Goal: Transaction & Acquisition: Purchase product/service

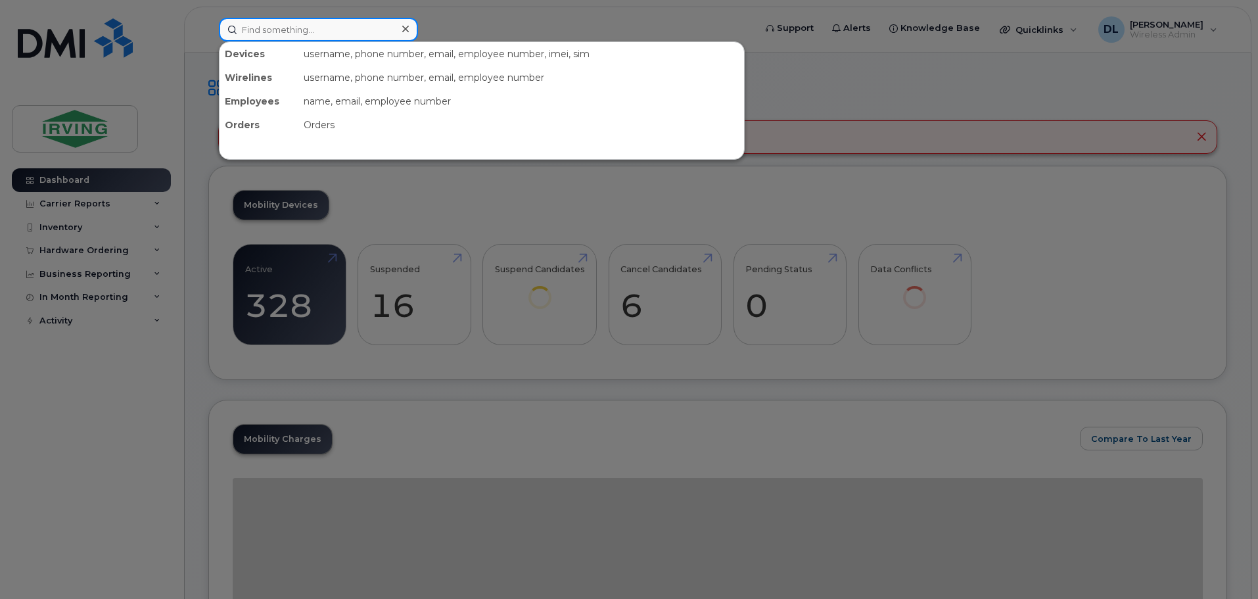
click at [257, 20] on input at bounding box center [318, 30] width 199 height 24
type input "m"
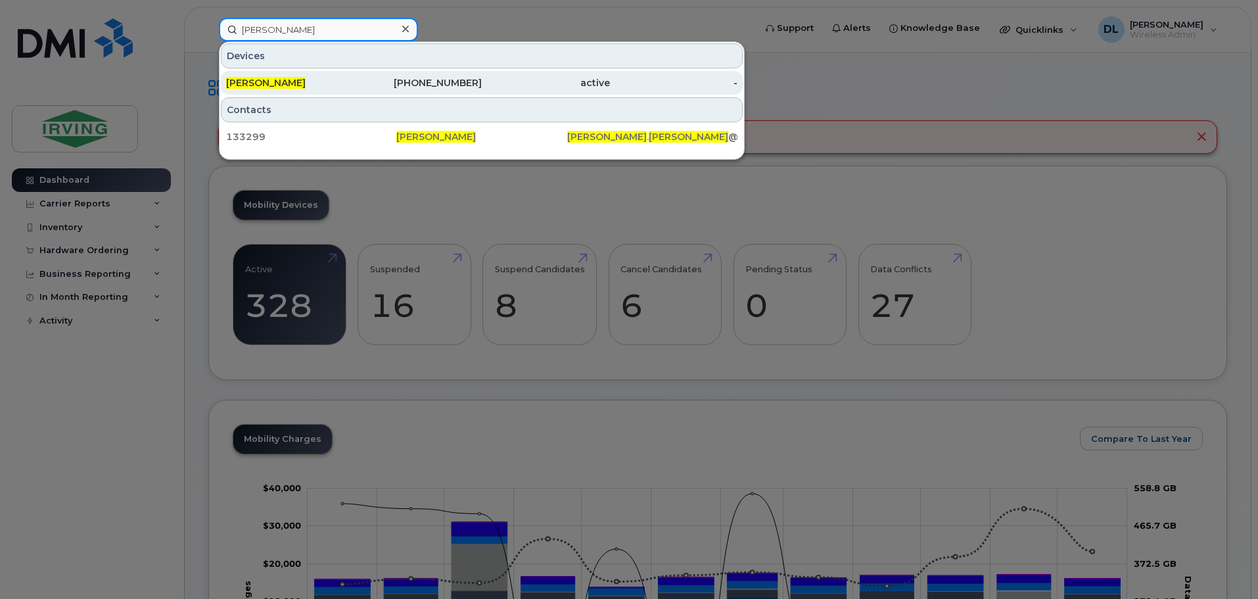
type input "samuel mitton"
click at [472, 85] on div "506-874-4246" at bounding box center [418, 82] width 128 height 13
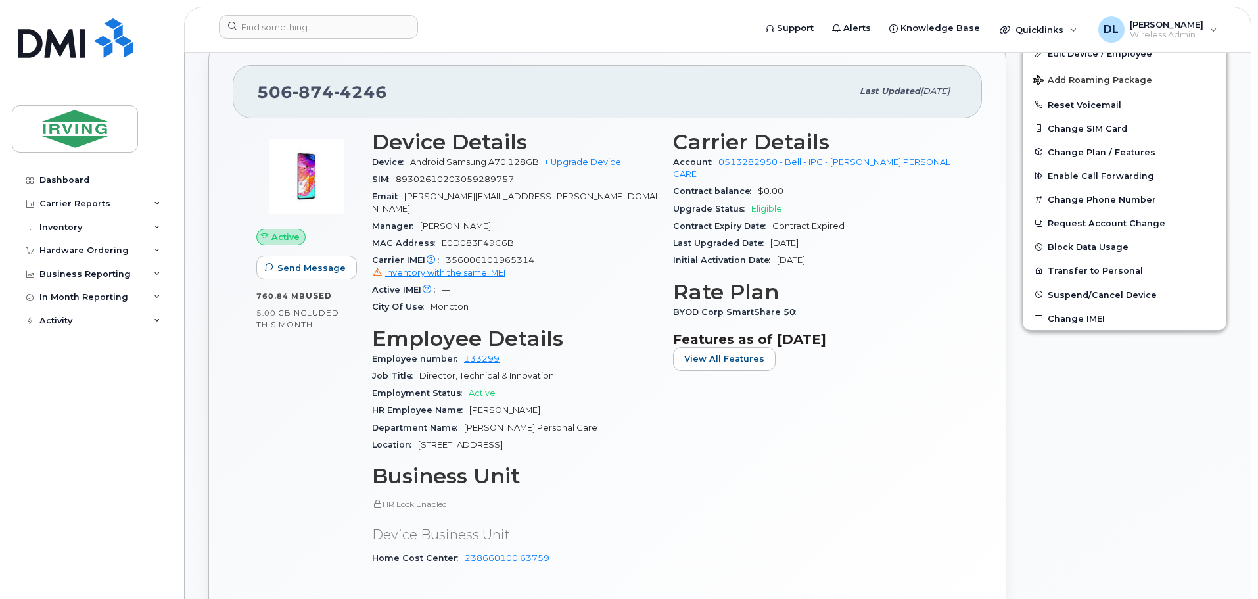
scroll to position [263, 0]
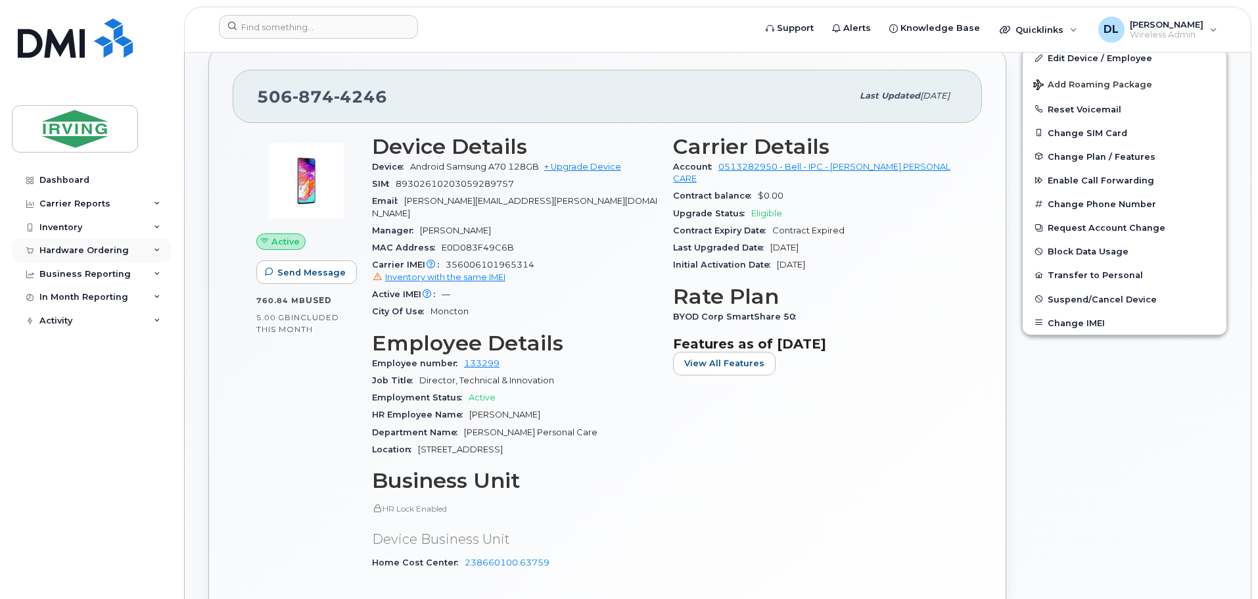
click at [162, 250] on div "Hardware Ordering" at bounding box center [91, 251] width 159 height 24
click at [73, 256] on div "Hardware Ordering" at bounding box center [91, 251] width 159 height 24
click at [76, 258] on div "Hardware Ordering" at bounding box center [91, 251] width 159 height 24
click at [75, 273] on div "Overview" at bounding box center [66, 275] width 43 height 12
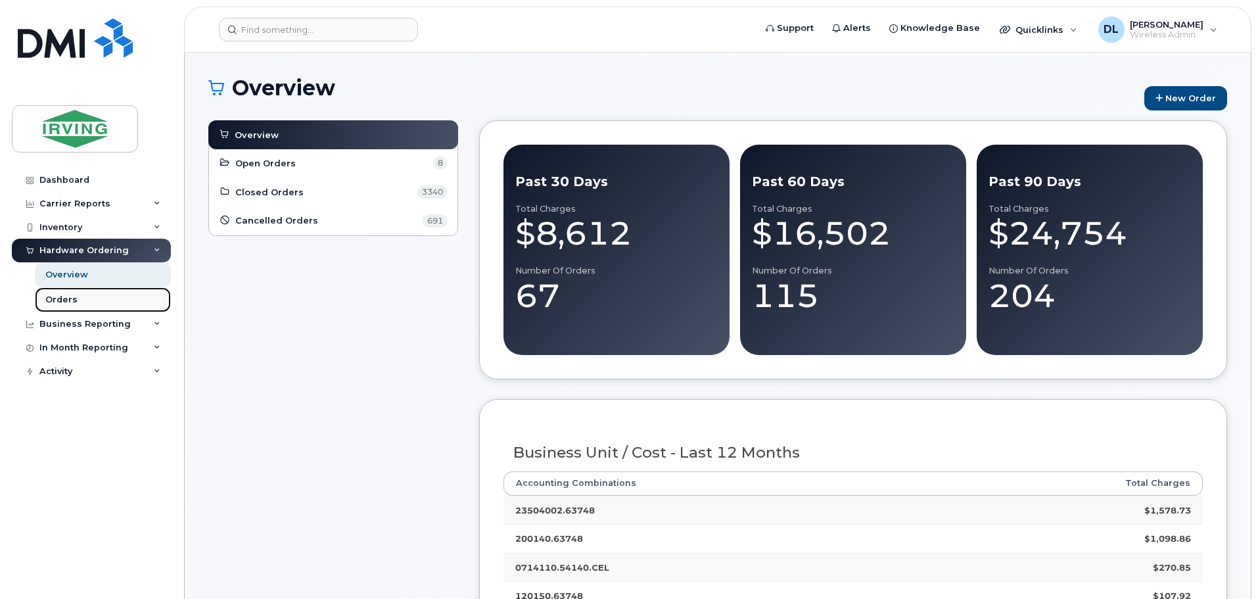
click at [76, 287] on link "Orders" at bounding box center [103, 299] width 136 height 25
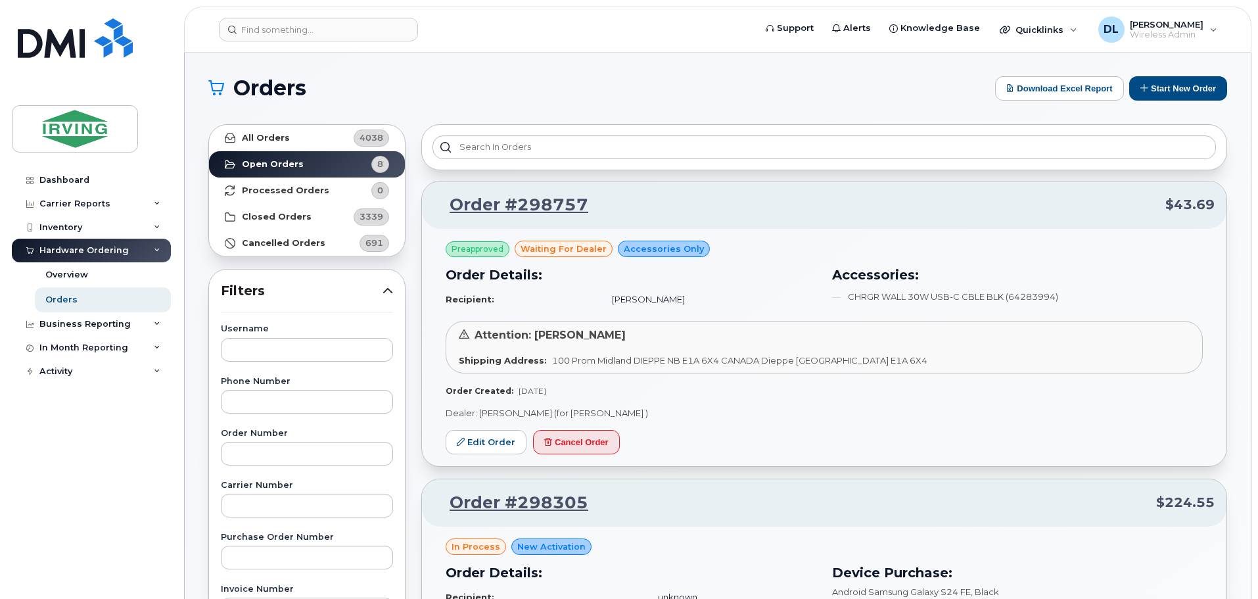
click at [1181, 95] on button "Start New Order" at bounding box center [1178, 88] width 98 height 24
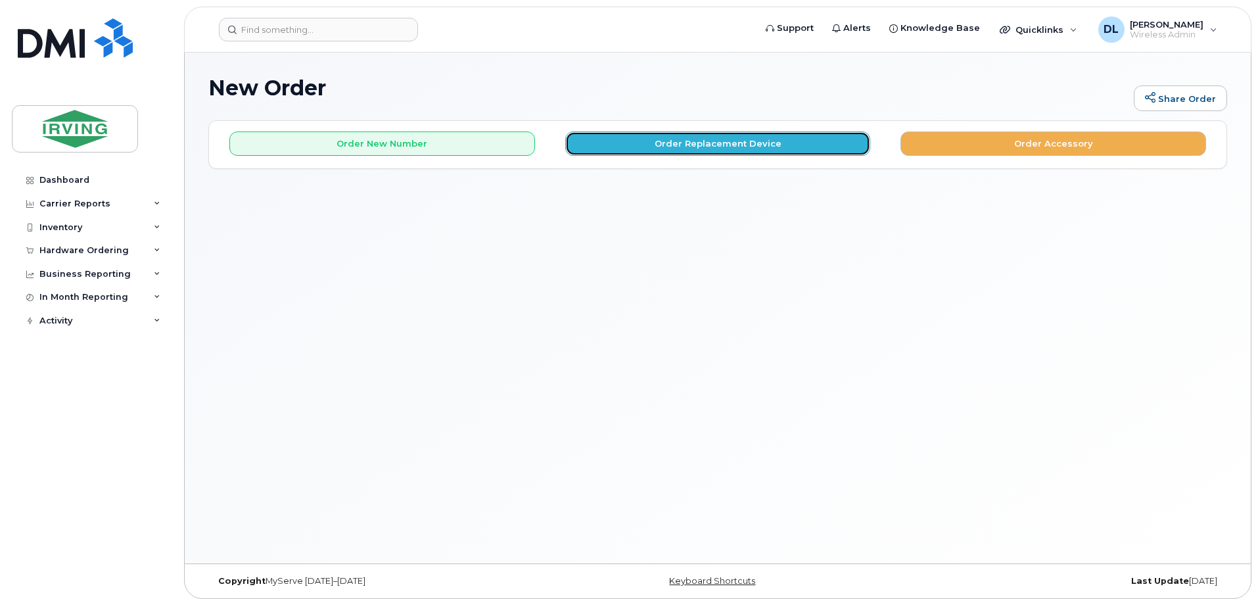
click at [702, 155] on button "Order Replacement Device" at bounding box center [718, 143] width 306 height 24
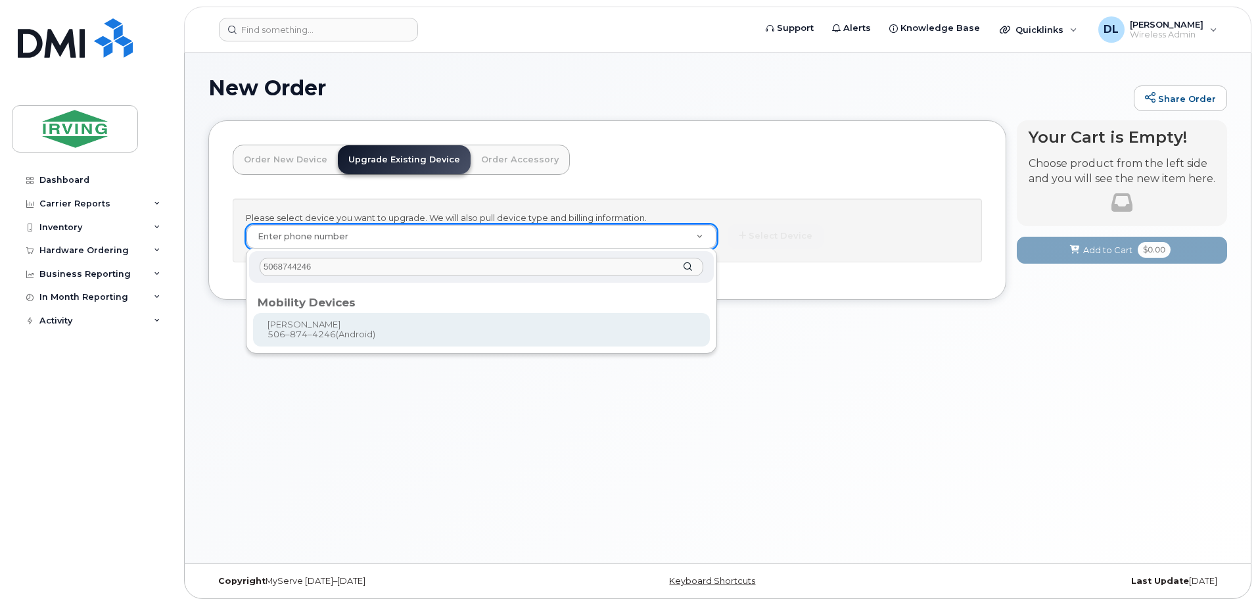
type input "5068744246"
type input "701375"
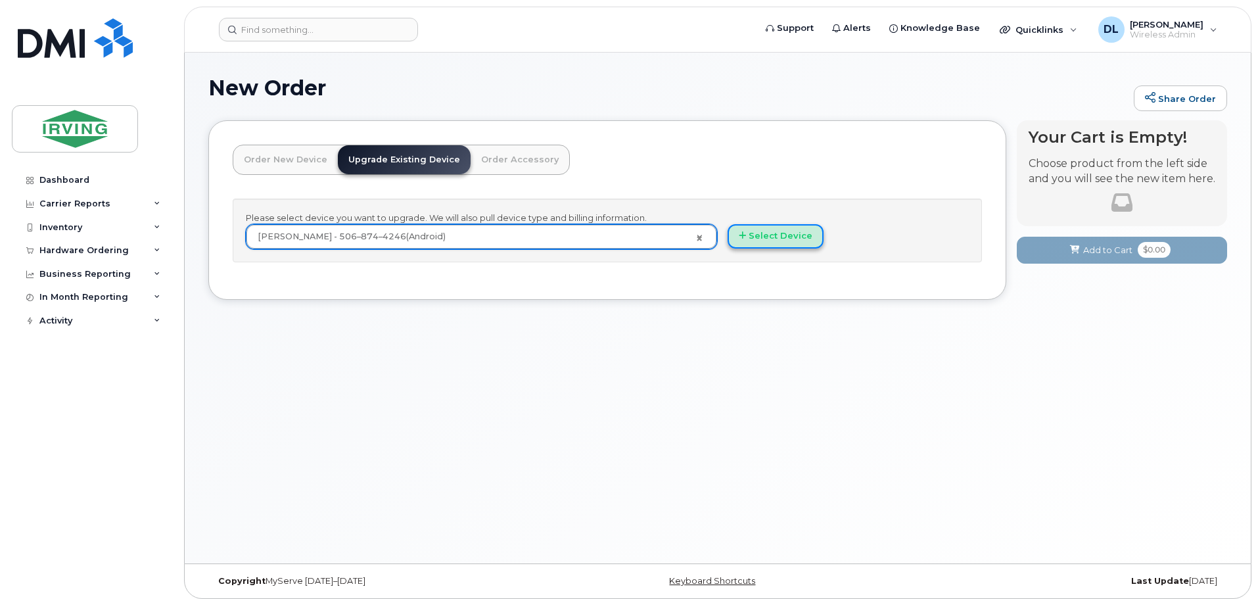
click at [741, 239] on icon "button" at bounding box center [742, 235] width 7 height 9
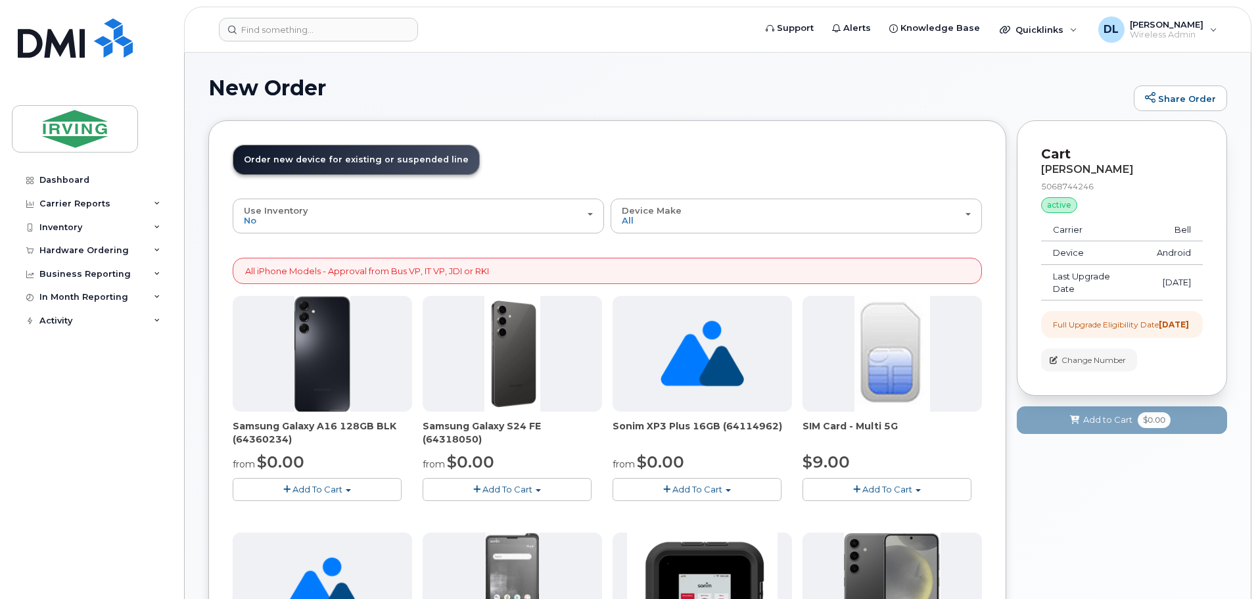
click at [552, 487] on button "Add To Cart" at bounding box center [507, 489] width 169 height 23
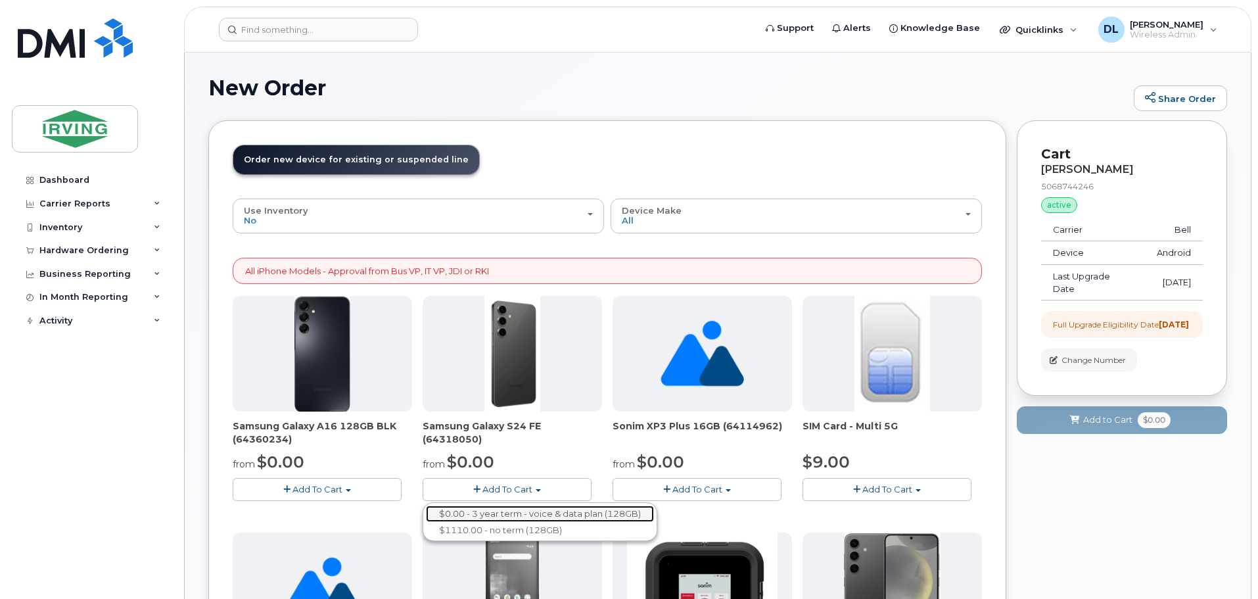
click at [550, 512] on link "$0.00 - 3 year term - voice & data plan (128GB)" at bounding box center [540, 513] width 228 height 16
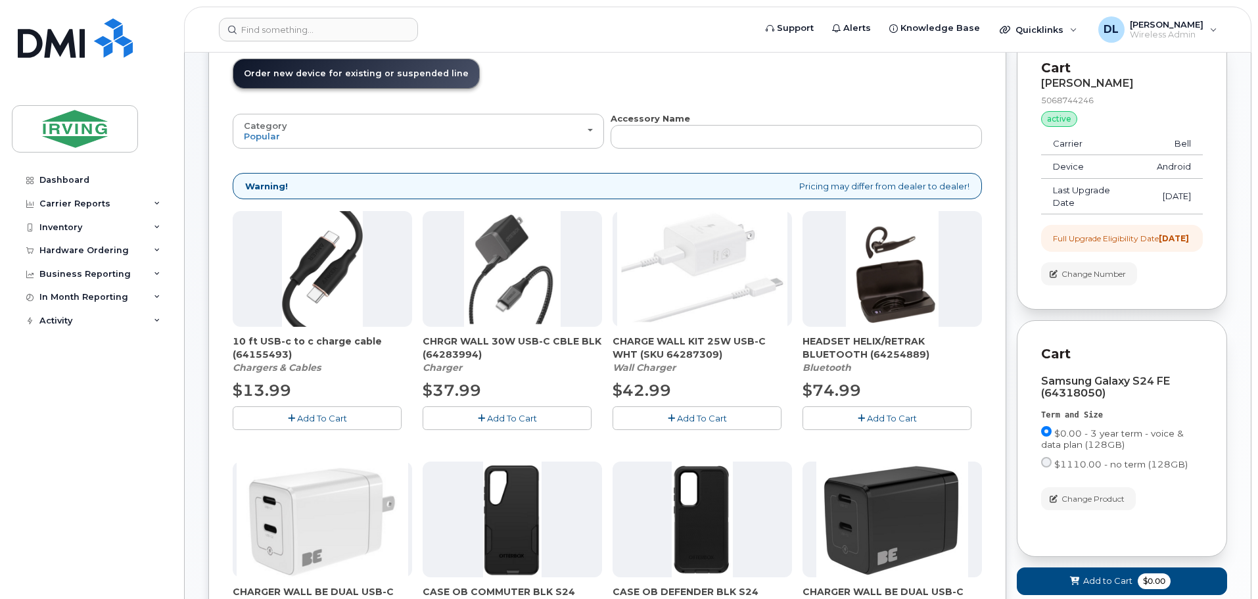
scroll to position [131, 0]
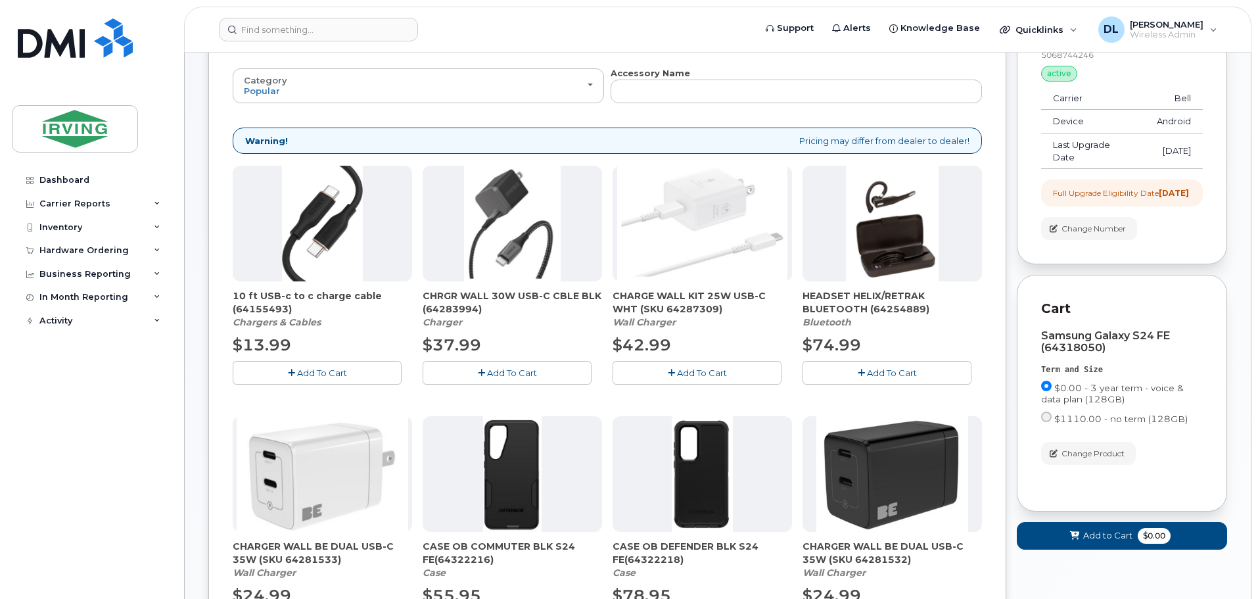
click at [536, 368] on span "Add To Cart" at bounding box center [512, 372] width 50 height 11
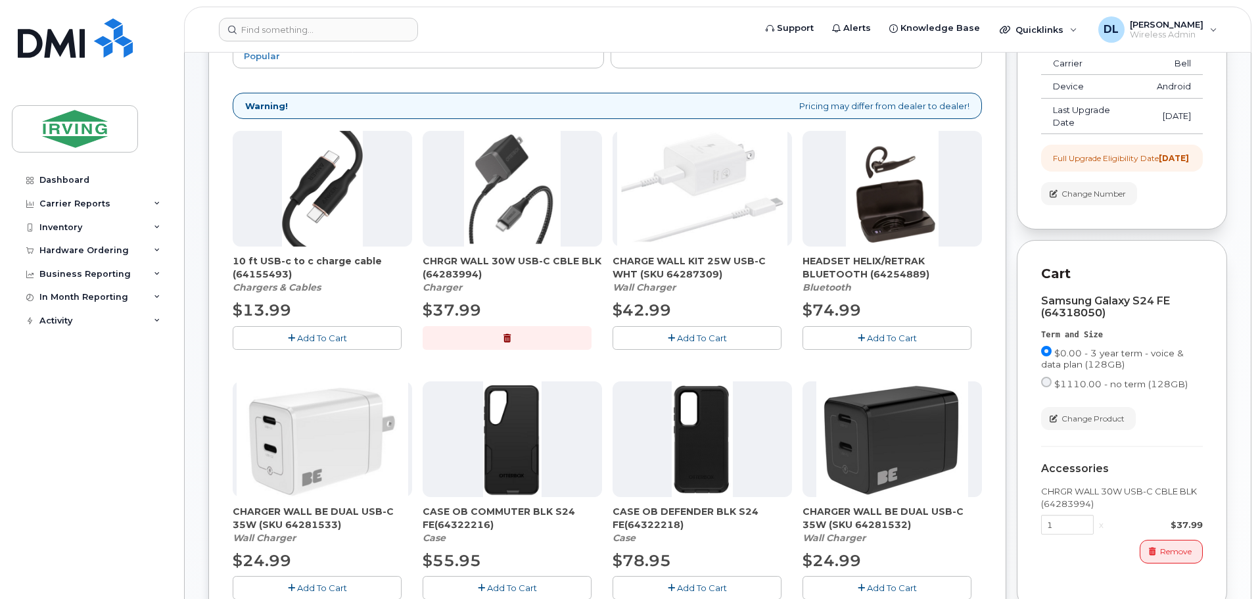
scroll to position [394, 0]
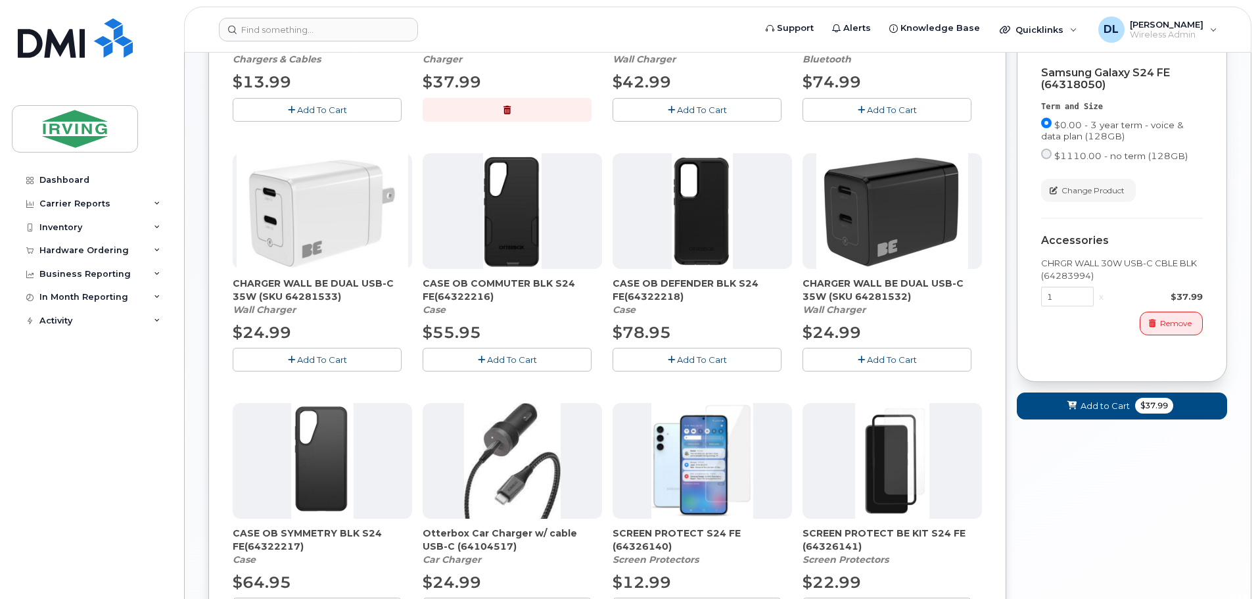
click at [687, 362] on span "Add To Cart" at bounding box center [702, 359] width 50 height 11
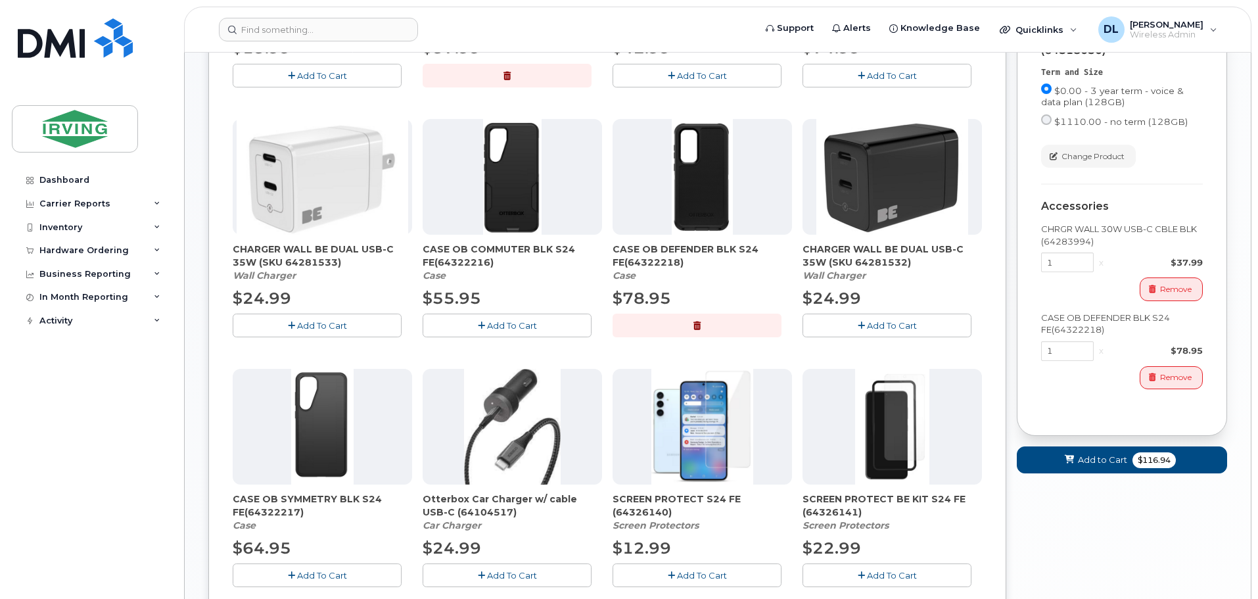
scroll to position [460, 0]
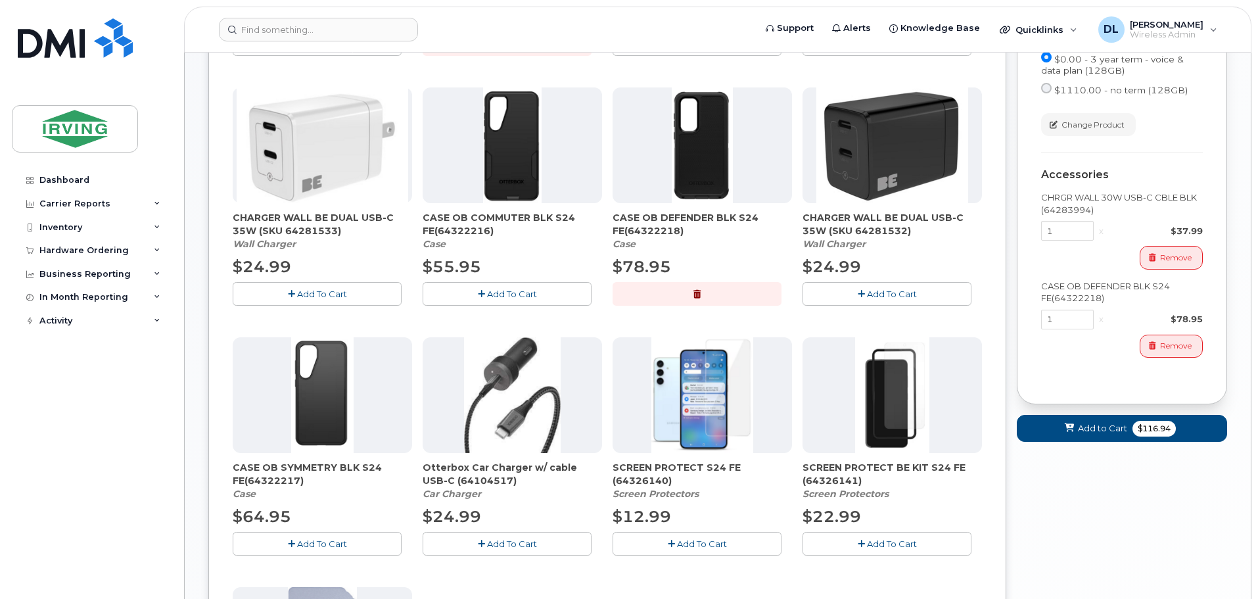
click at [319, 542] on span "Add To Cart" at bounding box center [322, 543] width 50 height 11
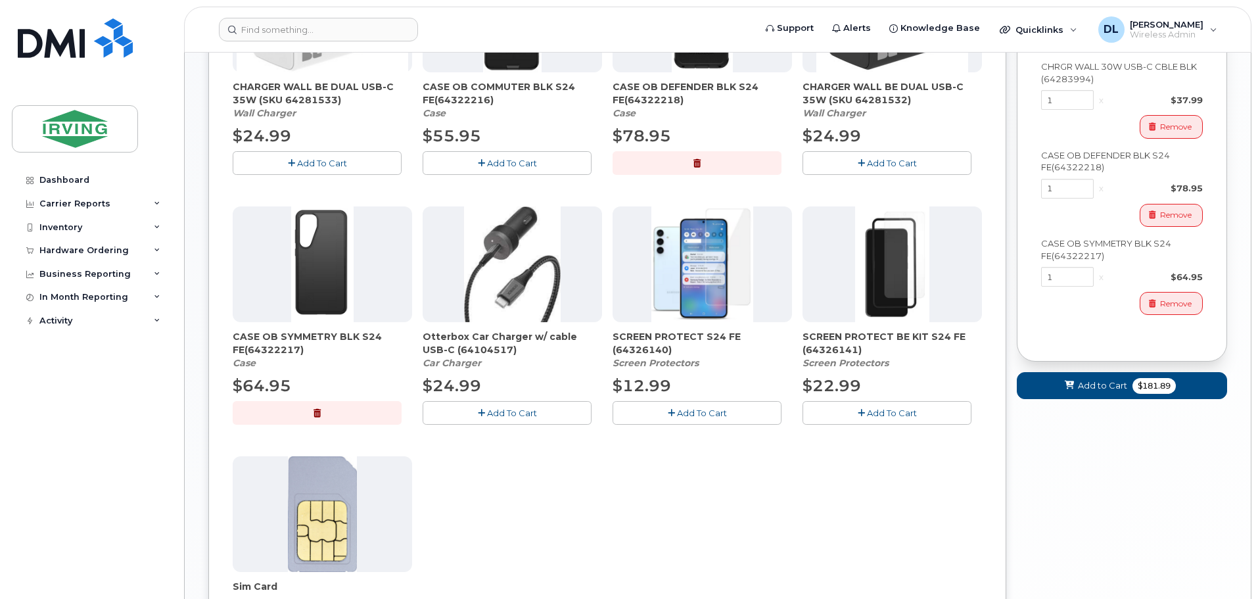
scroll to position [592, 0]
click at [856, 277] on img at bounding box center [892, 264] width 75 height 116
click at [677, 410] on span "Add To Cart" at bounding box center [702, 412] width 50 height 11
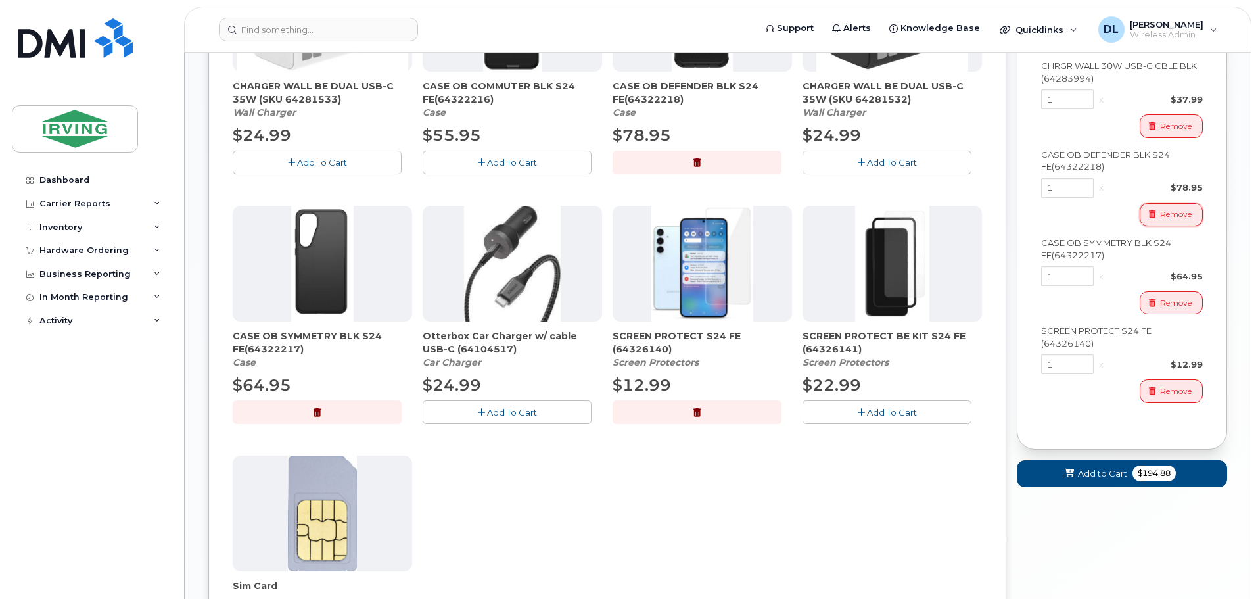
click at [1176, 220] on span "Remove" at bounding box center [1176, 214] width 32 height 12
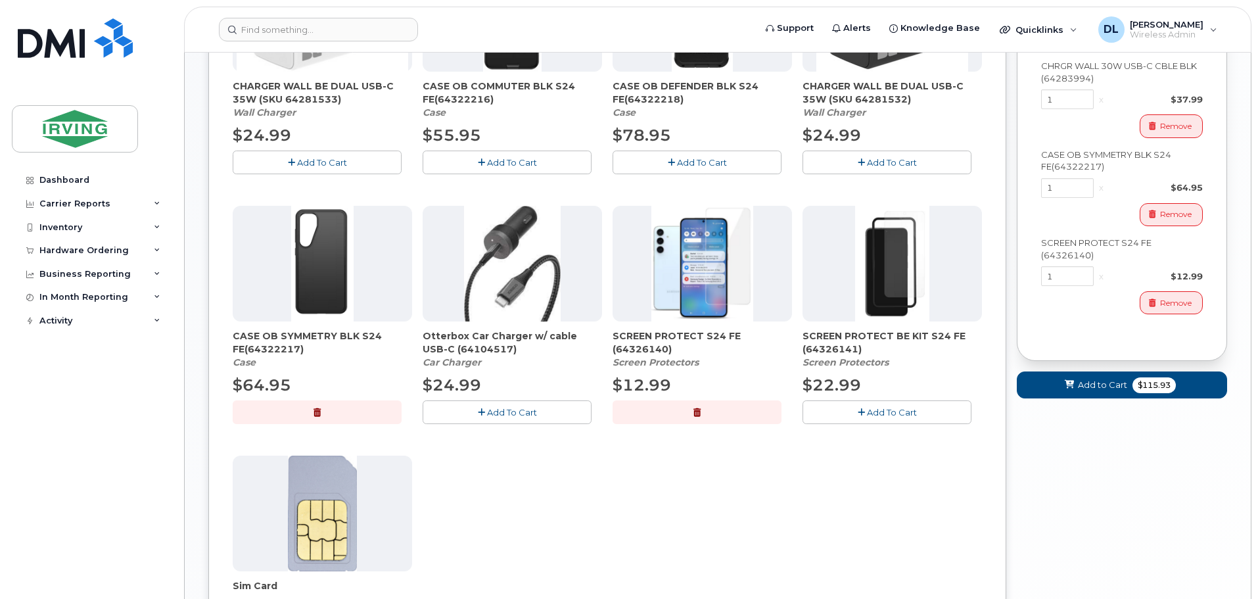
scroll to position [394, 0]
drag, startPoint x: 1148, startPoint y: 398, endPoint x: 1175, endPoint y: 438, distance: 47.9
click at [1147, 393] on span "$115.93" at bounding box center [1154, 385] width 43 height 16
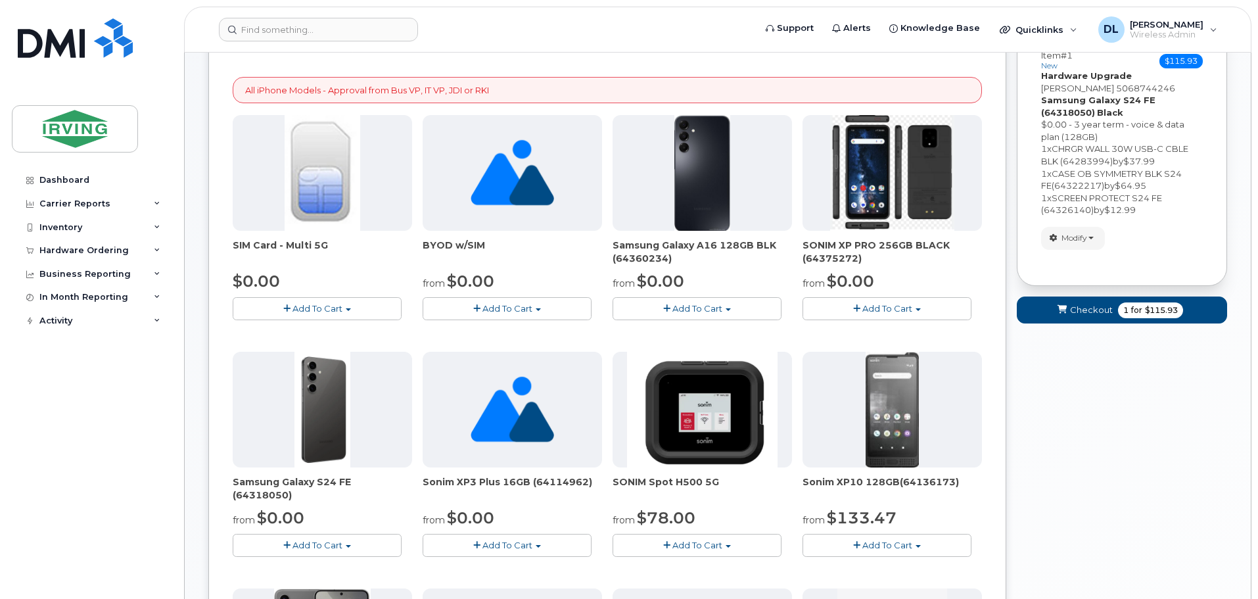
scroll to position [0, 0]
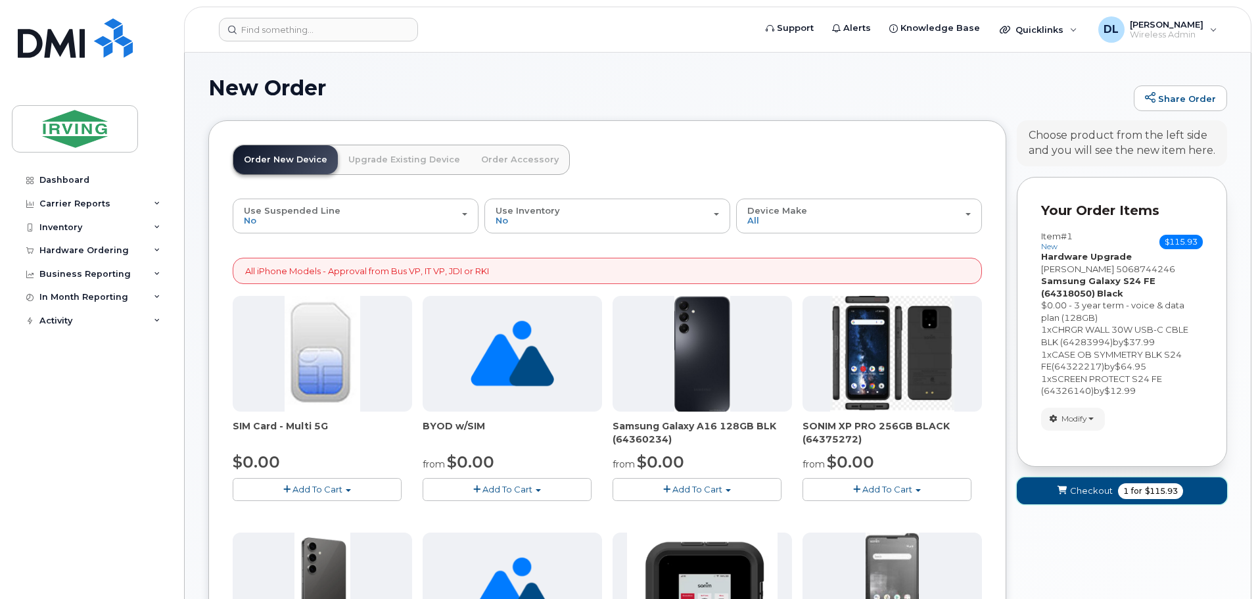
click at [1129, 494] on span "for" at bounding box center [1137, 491] width 16 height 12
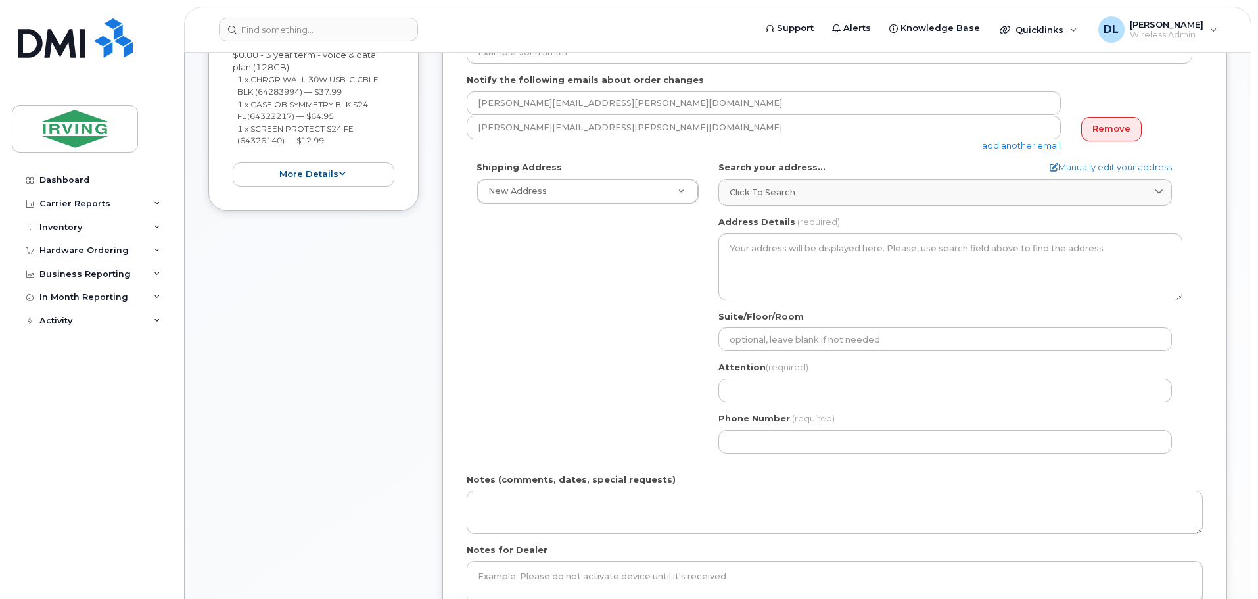
scroll to position [329, 0]
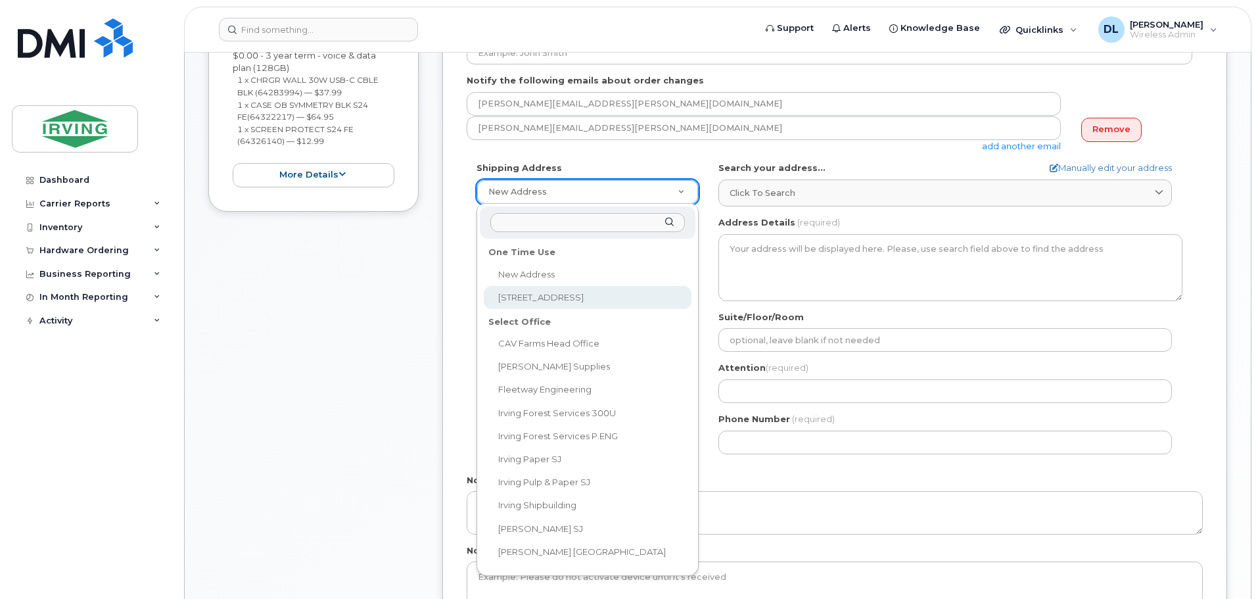
select select "200 Harrisville Blvd"
type textarea "200 Harrisville Blvd MONCTON NB E1H 3N5 CANADA"
type input "[PERSON_NAME]"
type input "5068576925"
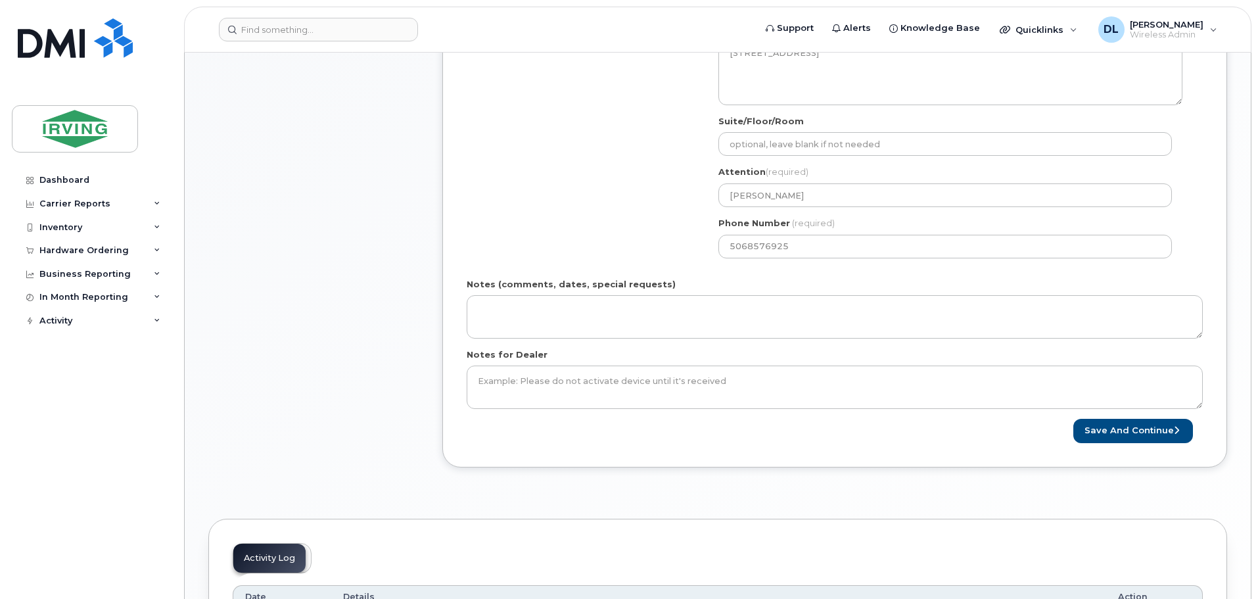
scroll to position [526, 0]
click at [1144, 418] on button "Save and Continue" at bounding box center [1133, 429] width 120 height 24
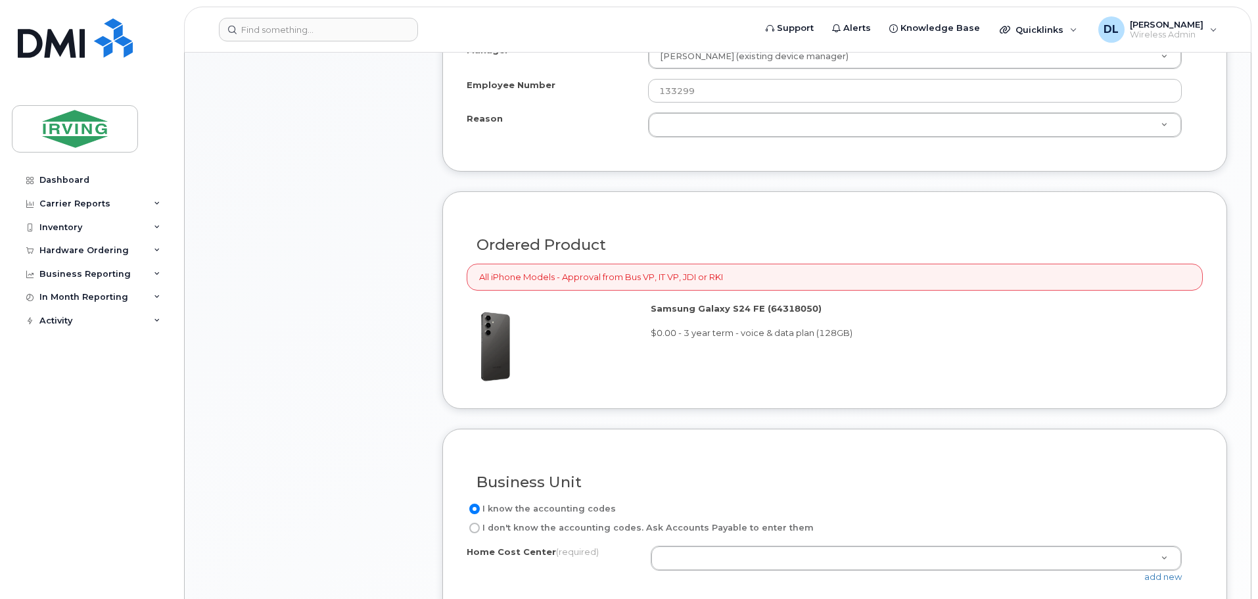
scroll to position [986, 0]
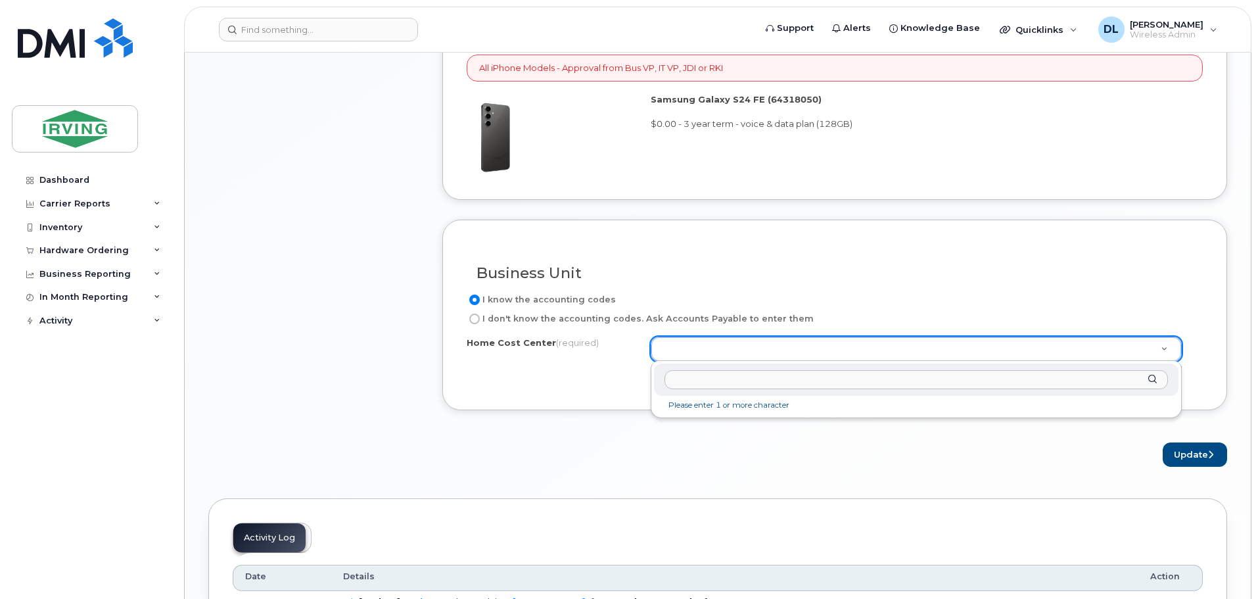
click at [782, 383] on input "text" at bounding box center [916, 379] width 503 height 19
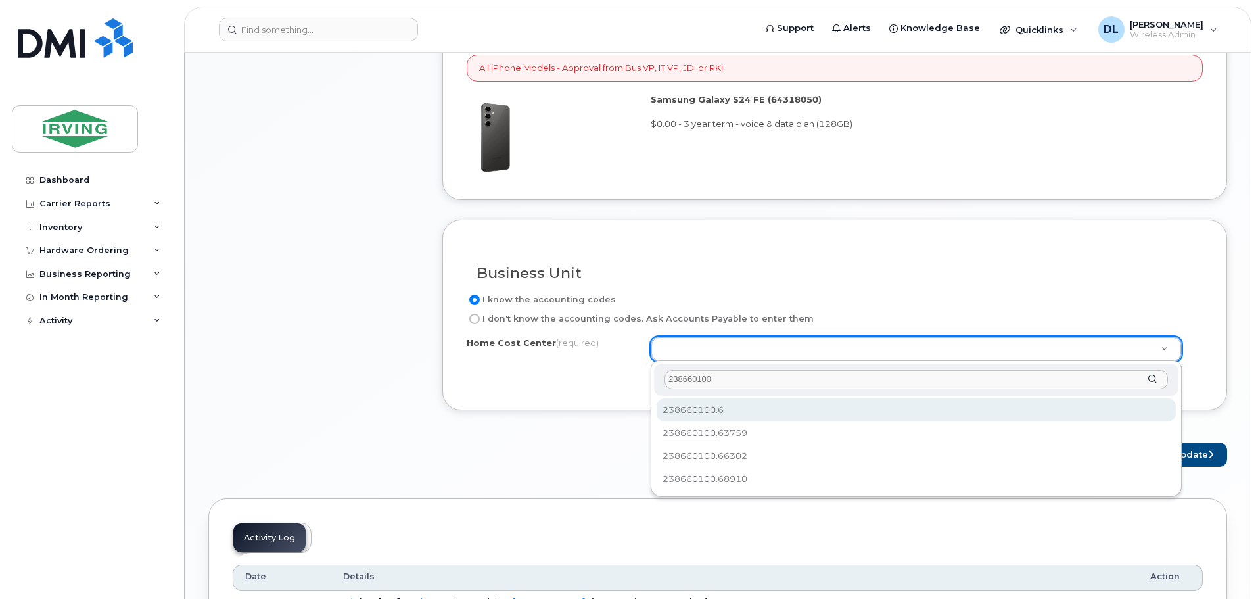
type input "238660100."
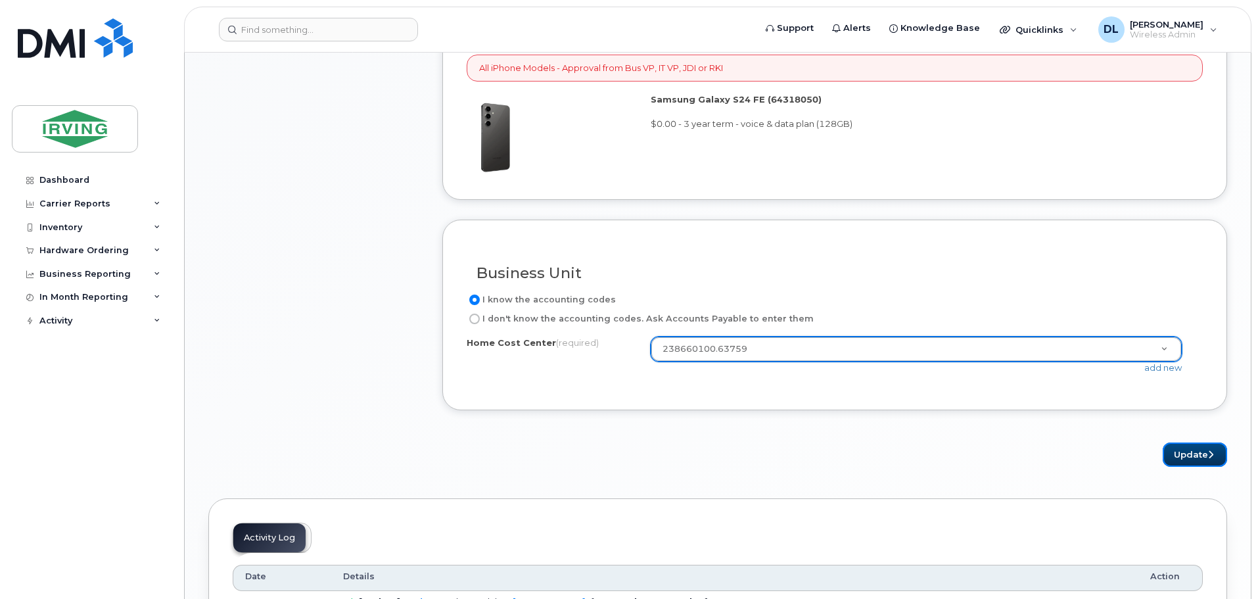
click at [1169, 458] on button "Update" at bounding box center [1195, 454] width 64 height 24
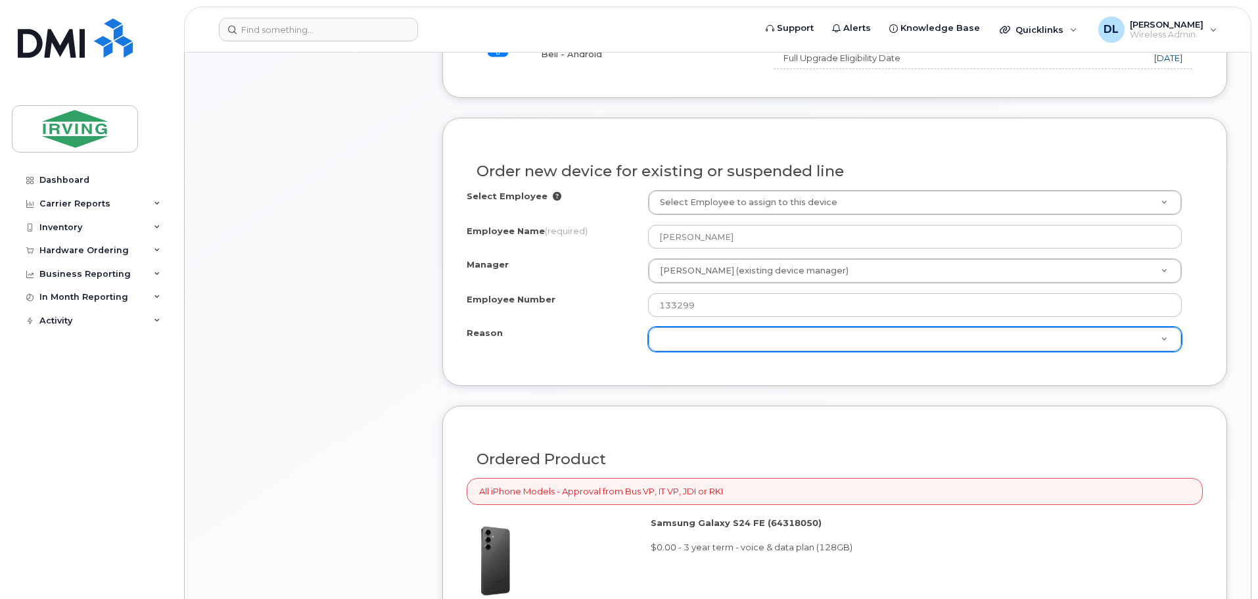
scroll to position [561, 0]
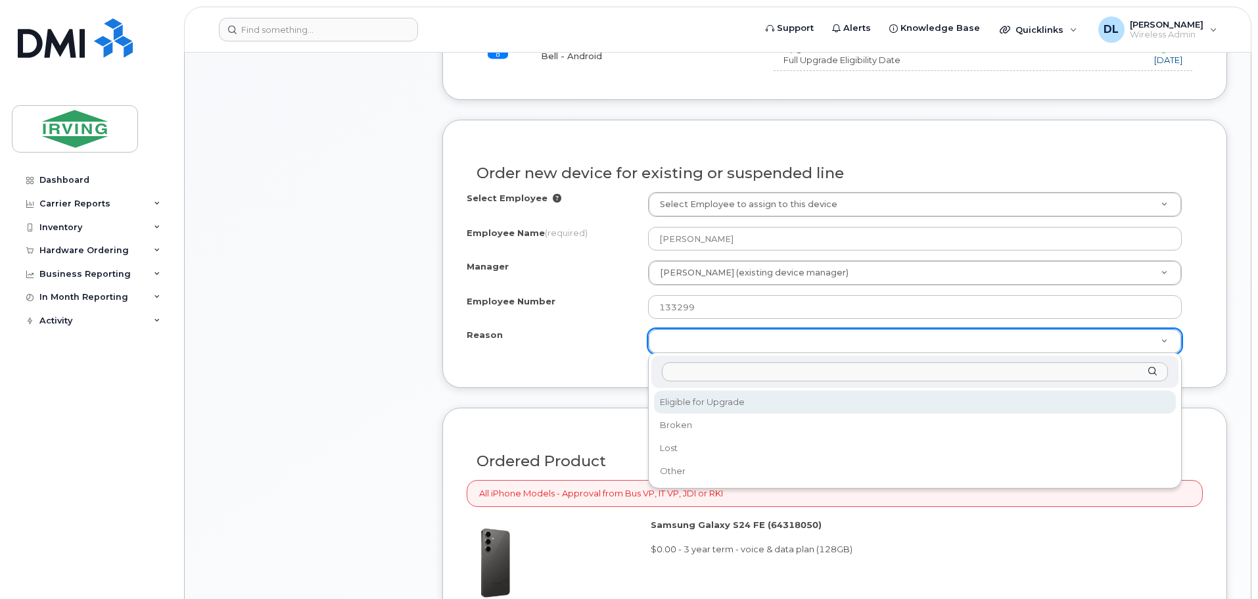
select select "eligible_for_upgrade"
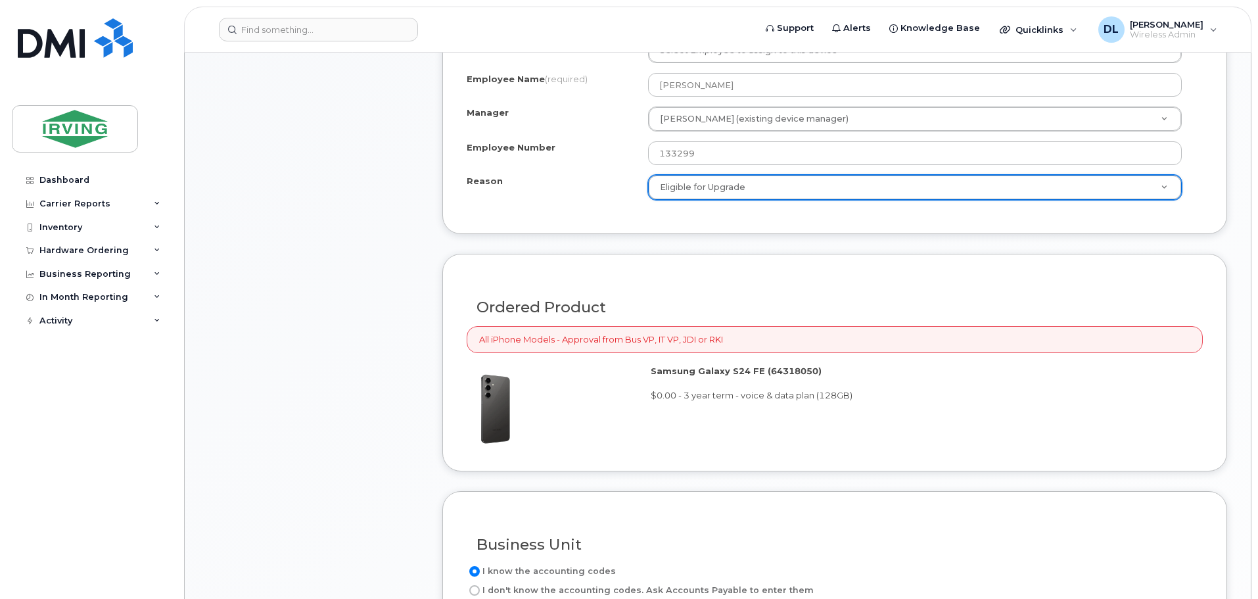
scroll to position [1021, 0]
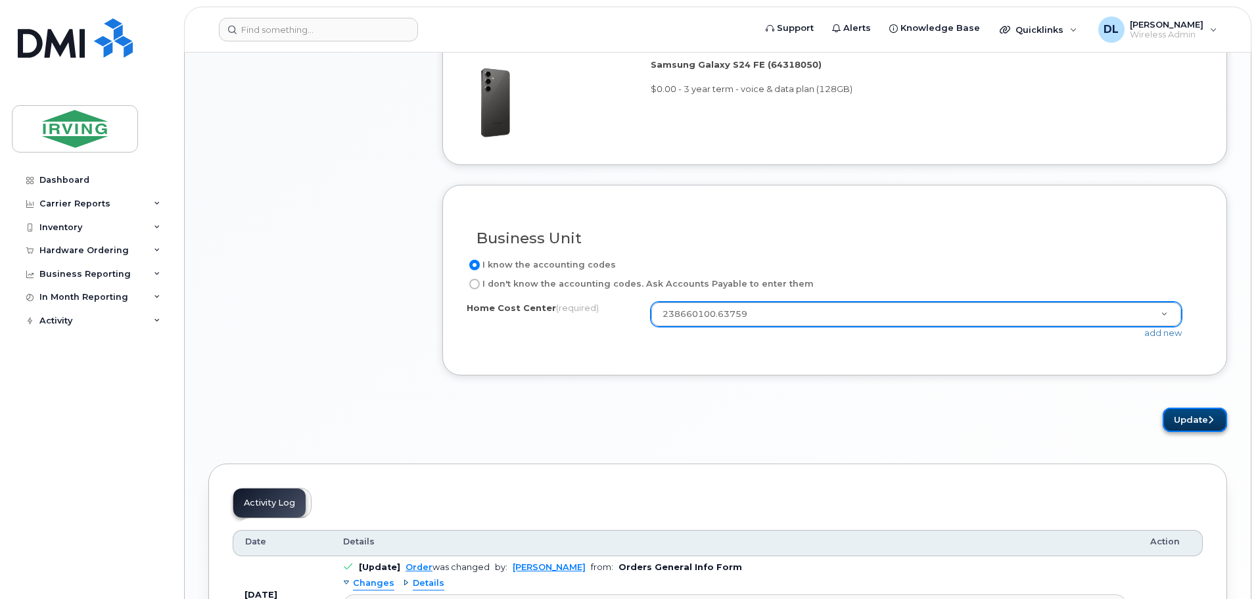
click at [1206, 417] on button "Update" at bounding box center [1195, 420] width 64 height 24
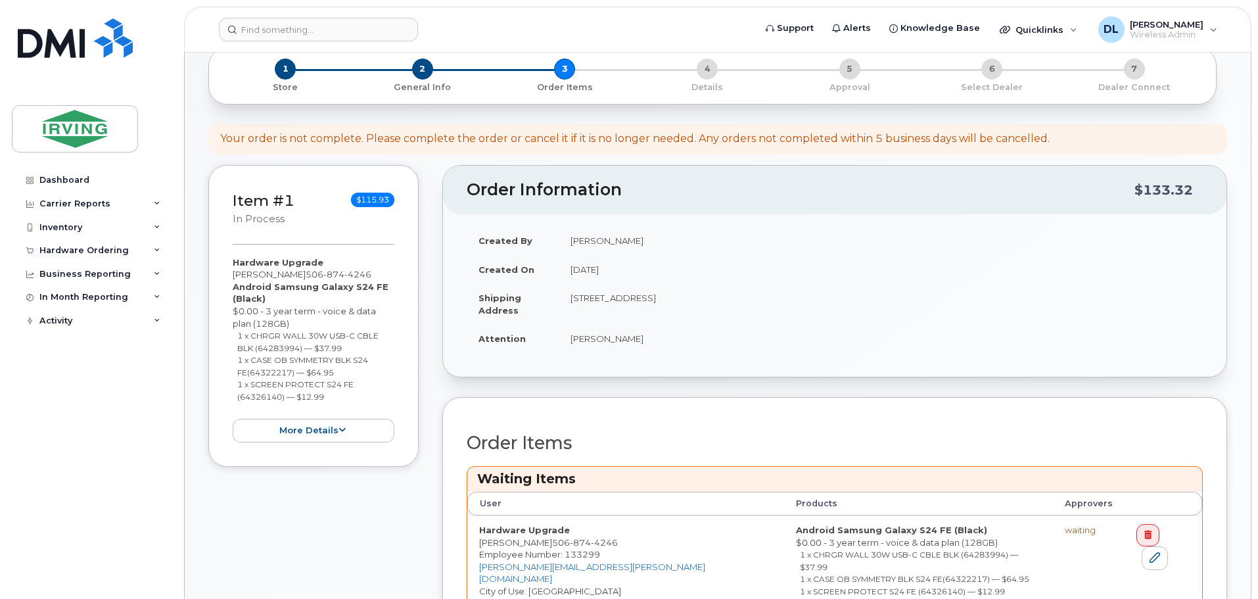
scroll to position [460, 0]
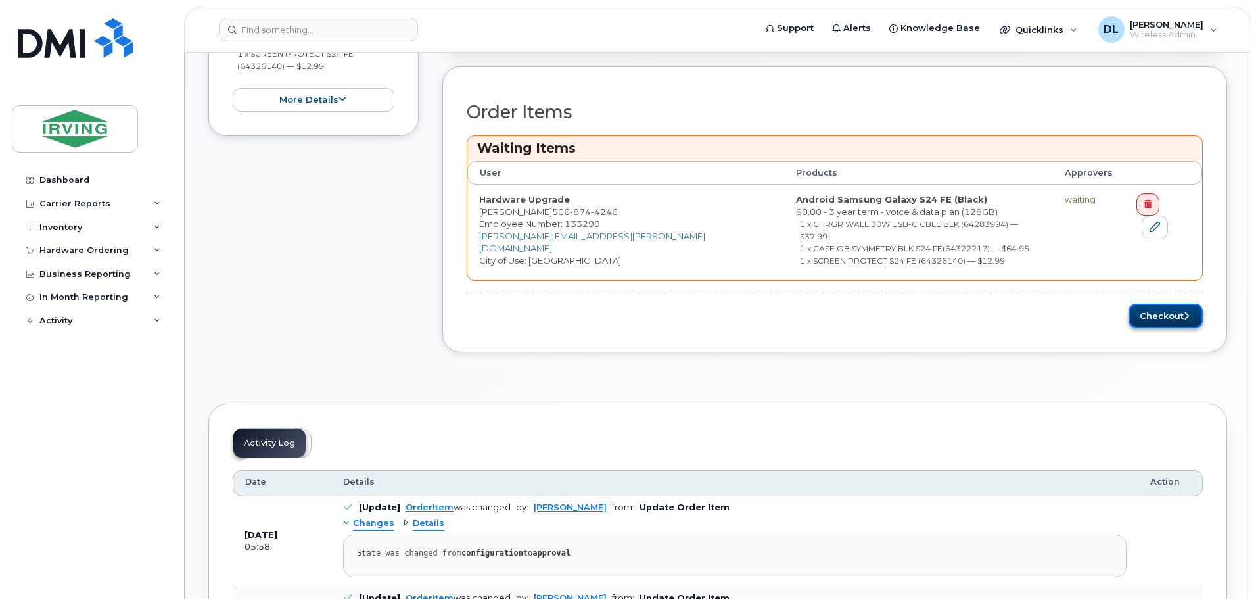
click at [1170, 304] on button "Checkout" at bounding box center [1166, 316] width 74 height 24
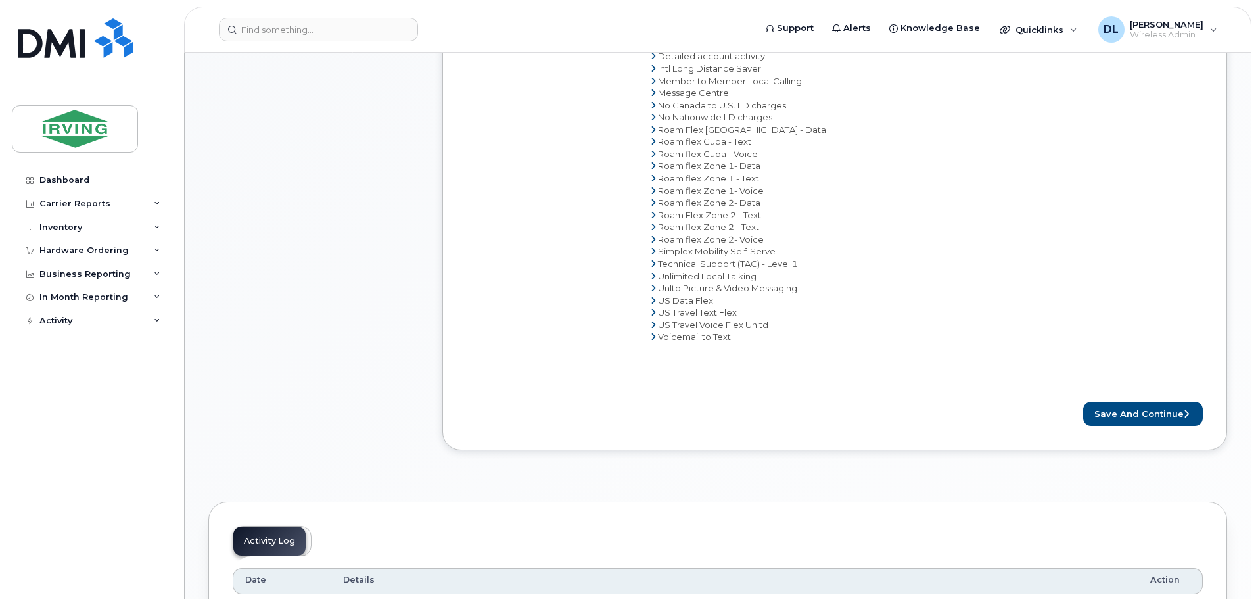
scroll to position [920, 0]
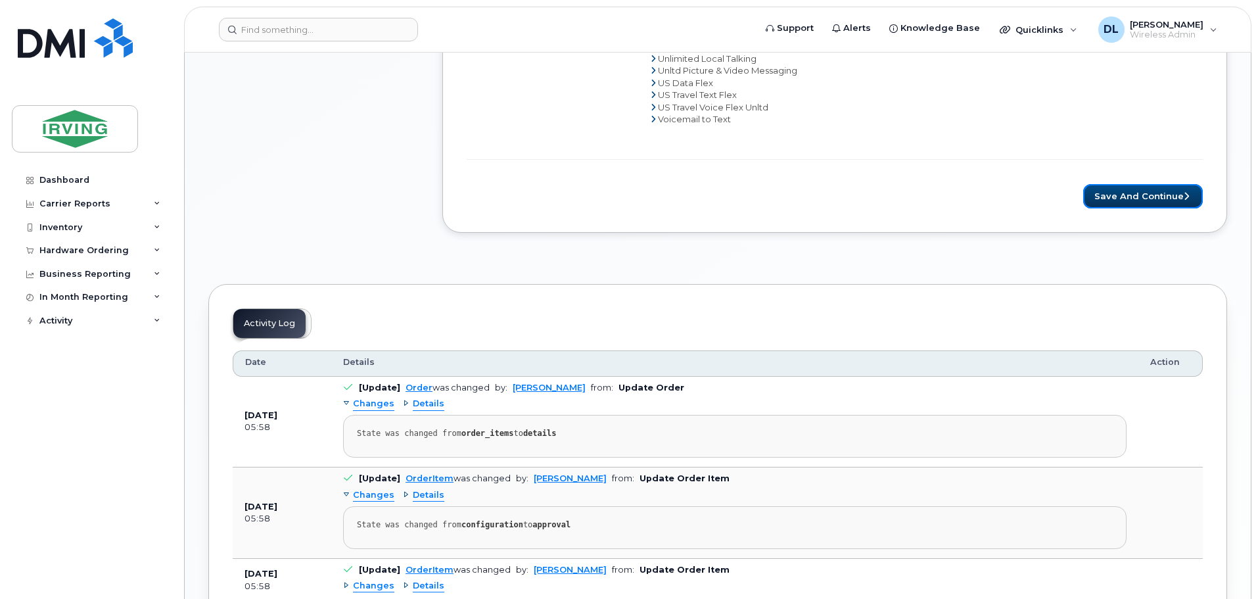
drag, startPoint x: 1153, startPoint y: 193, endPoint x: 946, endPoint y: 270, distance: 220.9
click at [1153, 193] on button "Save and Continue" at bounding box center [1143, 196] width 120 height 24
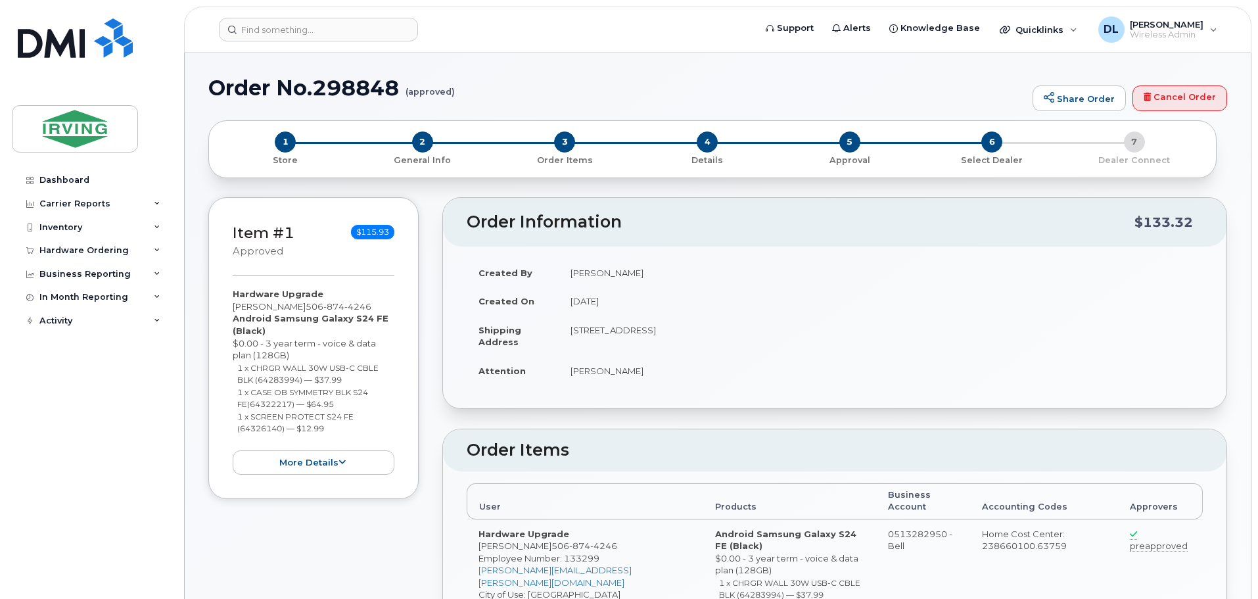
radio input "true"
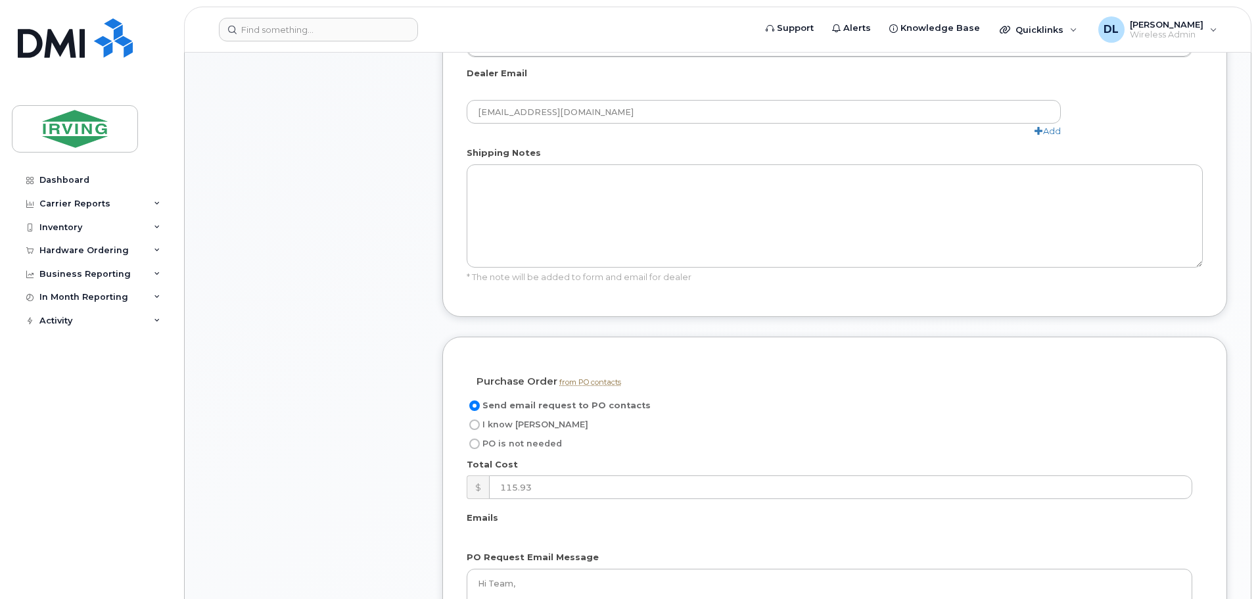
scroll to position [920, 0]
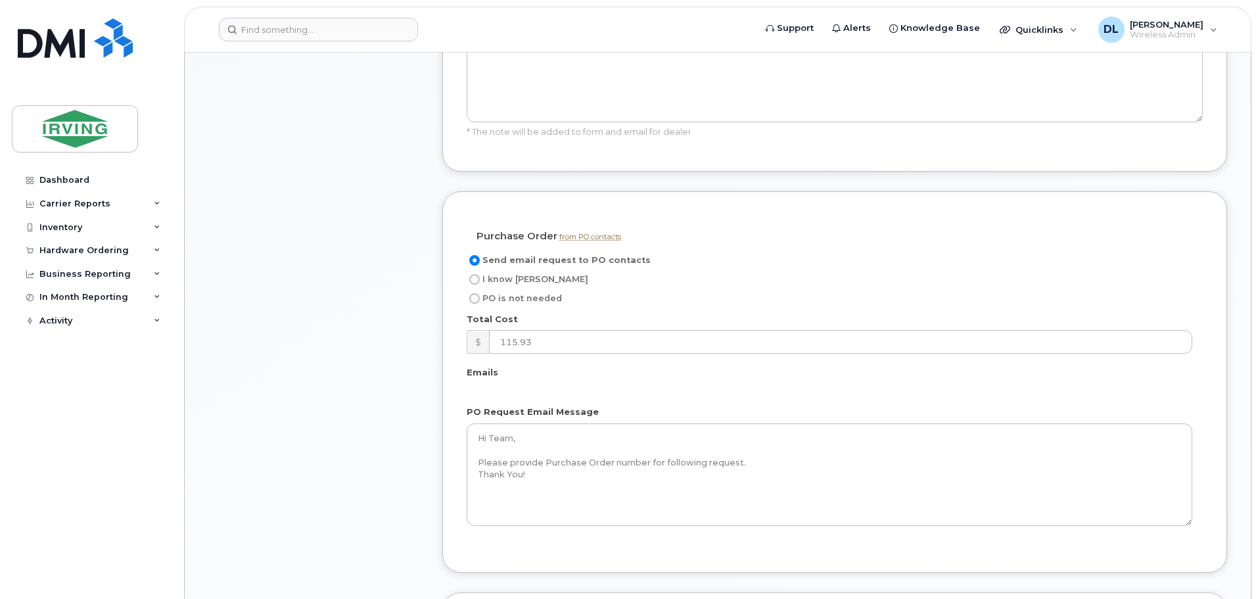
click at [471, 280] on input "I know PO" at bounding box center [474, 279] width 11 height 11
radio input "true"
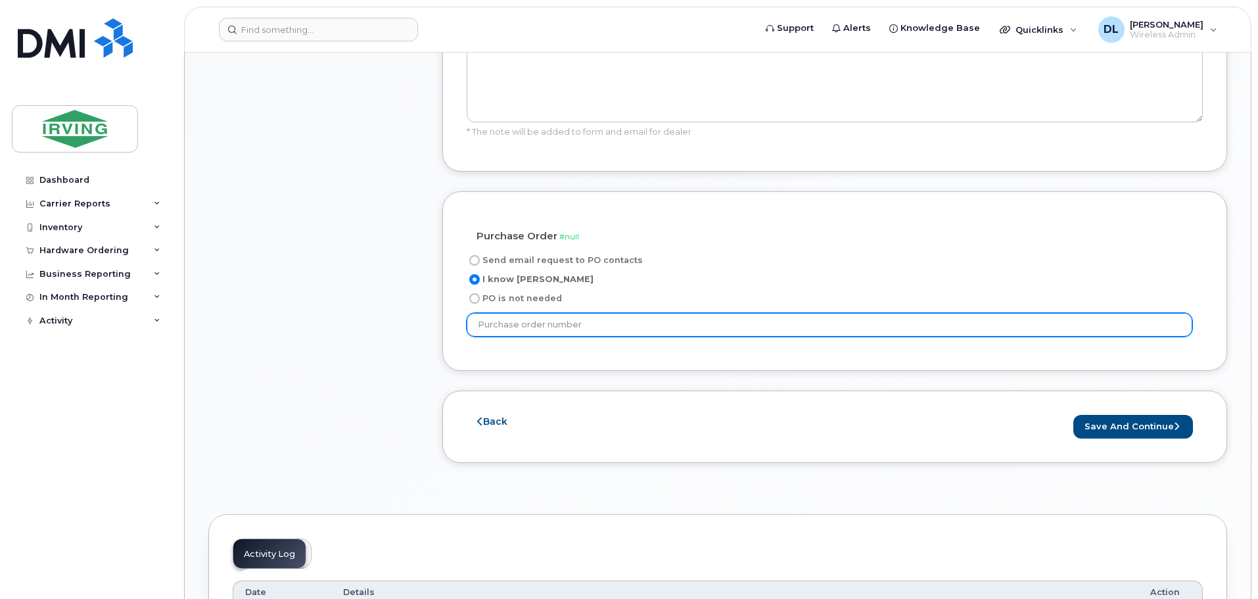
click at [548, 330] on input "text" at bounding box center [830, 325] width 726 height 24
type input "20613878"
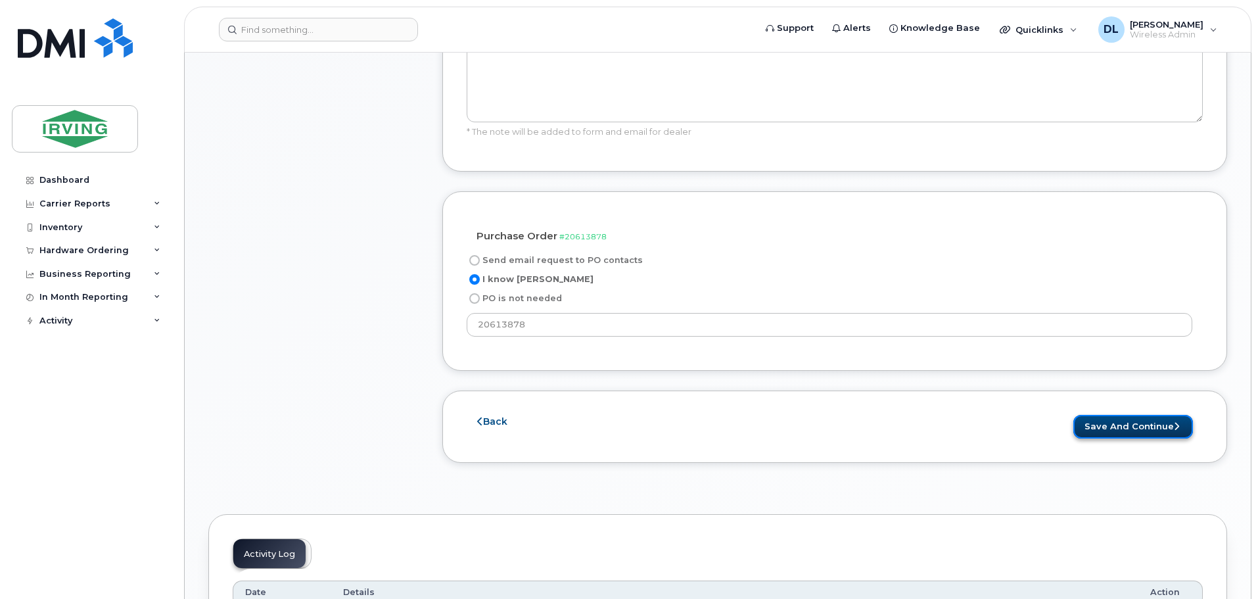
click at [1129, 429] on button "Save and Continue" at bounding box center [1133, 427] width 120 height 24
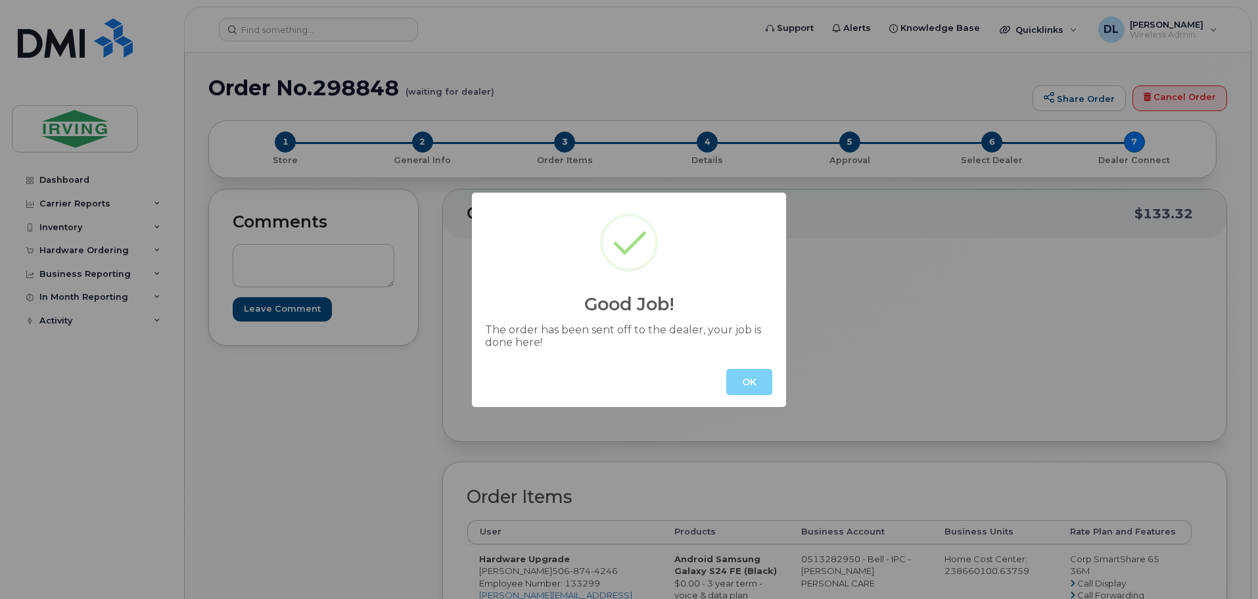
drag, startPoint x: 791, startPoint y: 379, endPoint x: 750, endPoint y: 377, distance: 41.5
click at [784, 376] on div "Good Job! The order has been sent off to the dealer, your job is done here! OK" at bounding box center [629, 299] width 1258 height 599
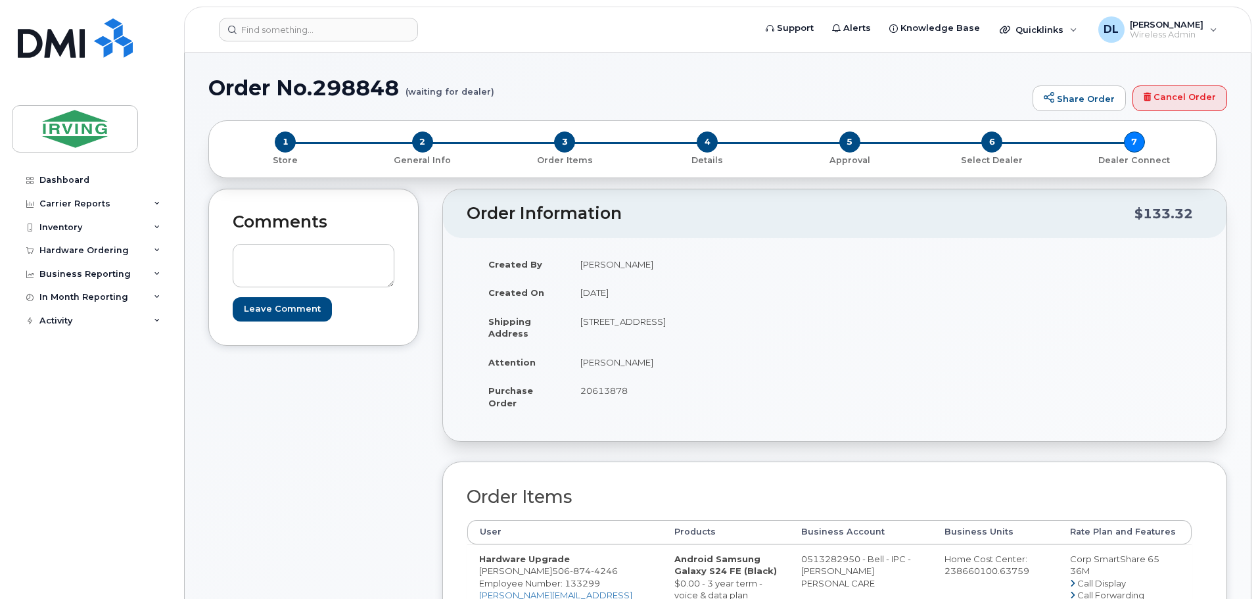
click at [750, 377] on td "20613878" at bounding box center [697, 396] width 256 height 41
click at [81, 134] on img at bounding box center [74, 129] width 101 height 38
